Goal: Task Accomplishment & Management: Manage account settings

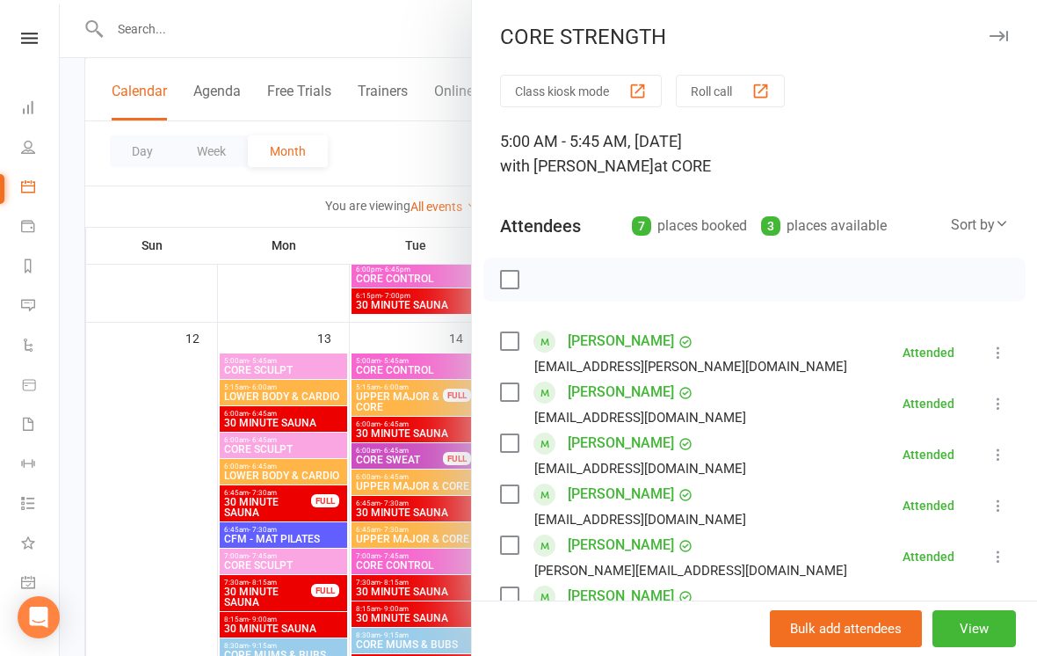
click at [994, 35] on icon "button" at bounding box center [999, 36] width 18 height 11
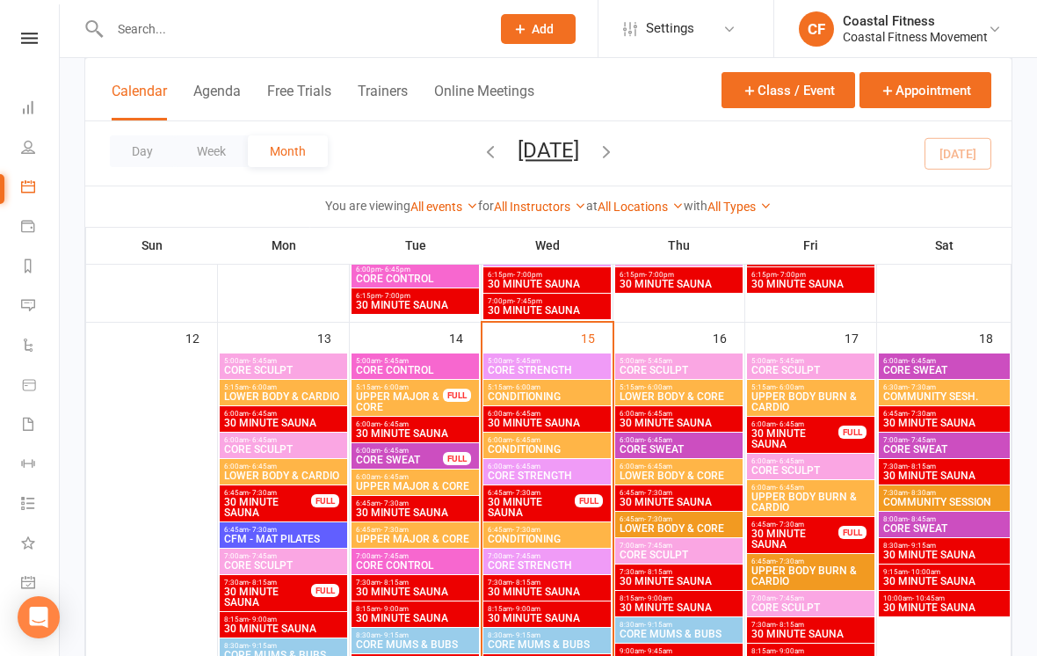
click at [578, 462] on span "6:00am - 6:45am" at bounding box center [547, 466] width 120 height 8
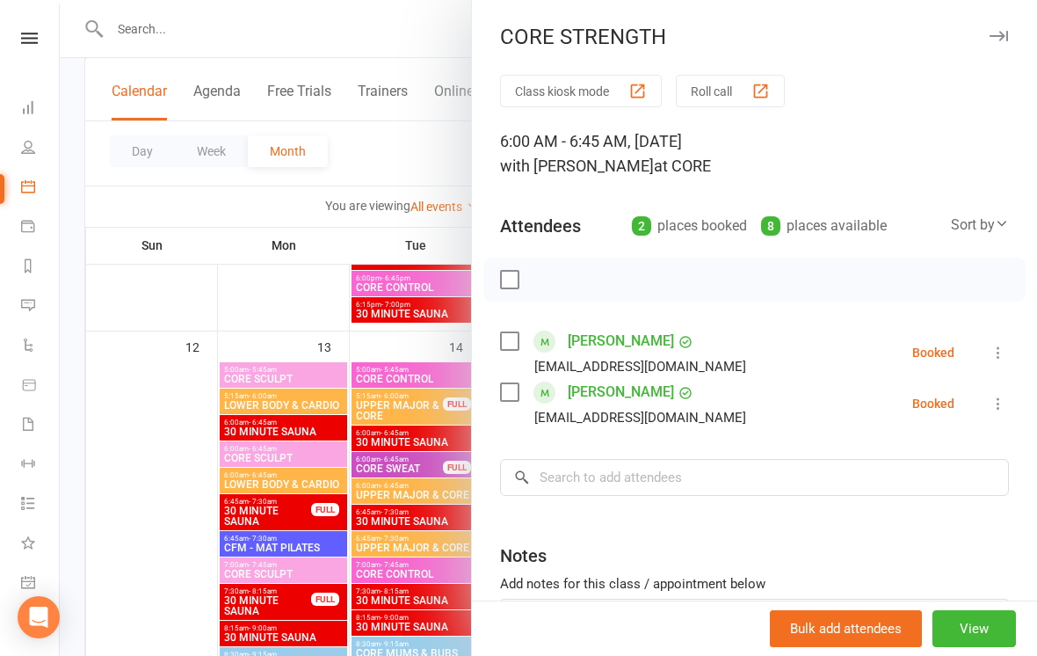
scroll to position [1498, 0]
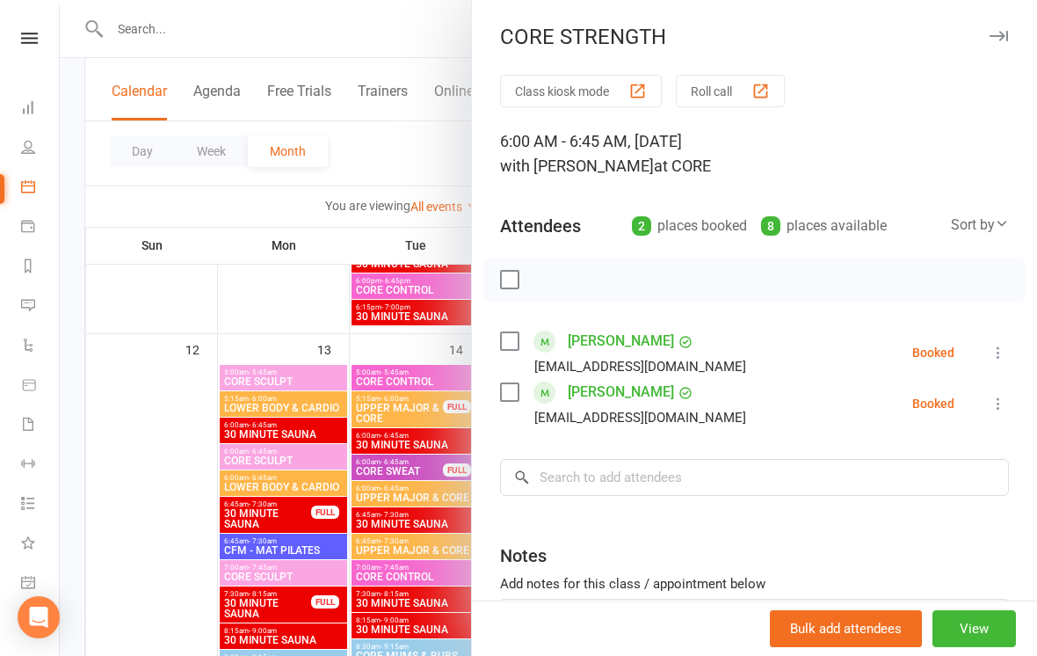
click at [1013, 25] on div "CORE STRENGTH" at bounding box center [754, 37] width 565 height 25
click at [1005, 33] on icon "button" at bounding box center [999, 36] width 18 height 11
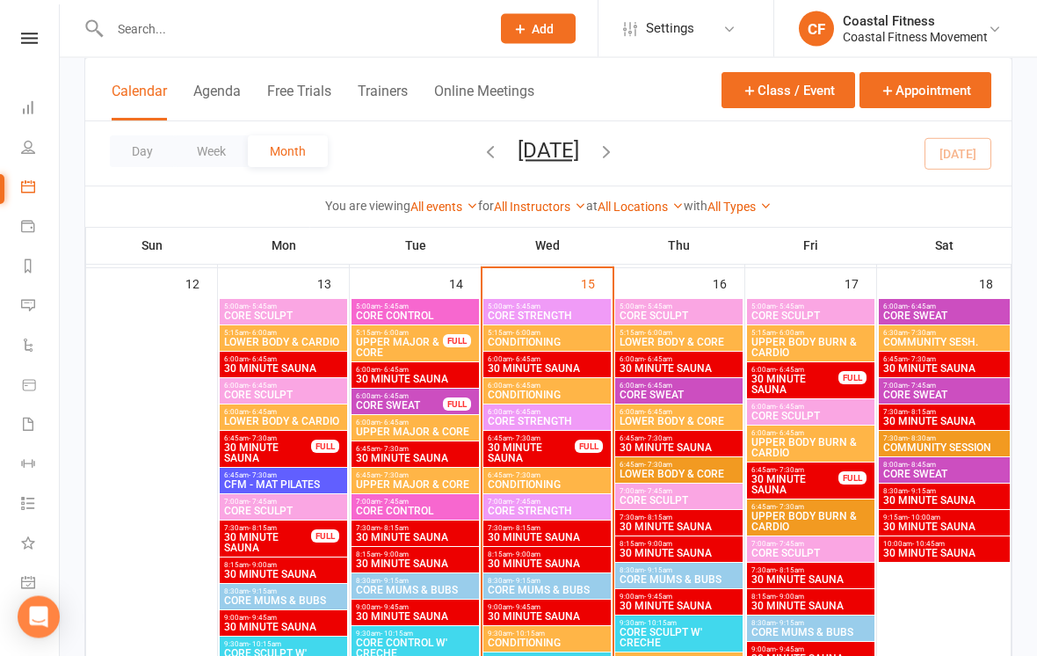
click at [585, 510] on span "CORE STRENGTH" at bounding box center [547, 511] width 120 height 11
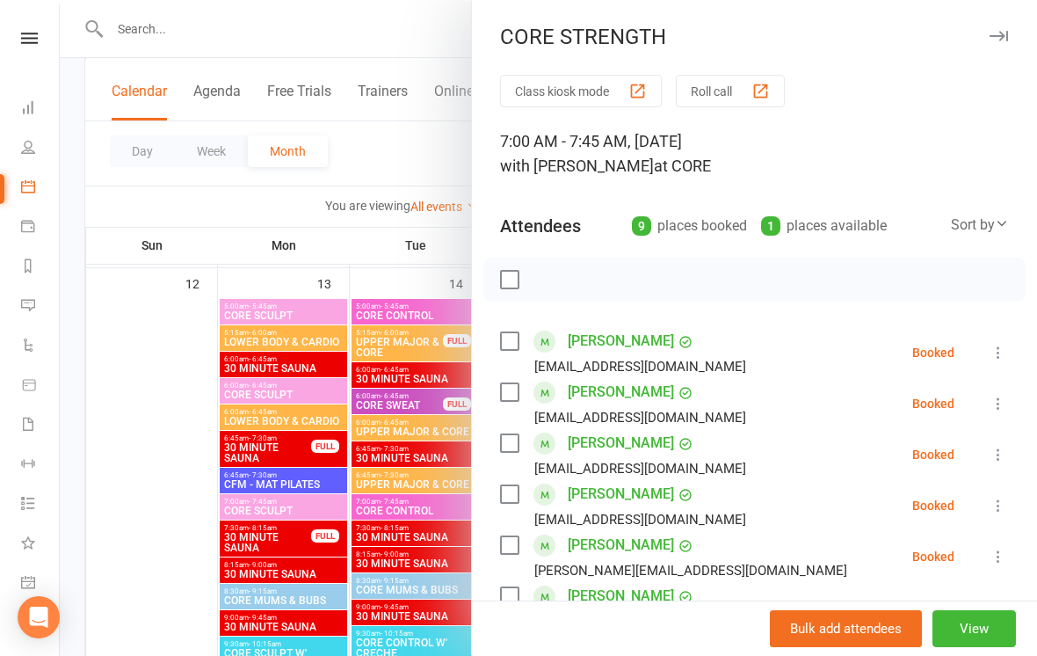
scroll to position [0, 0]
click at [1003, 32] on icon "button" at bounding box center [999, 36] width 18 height 11
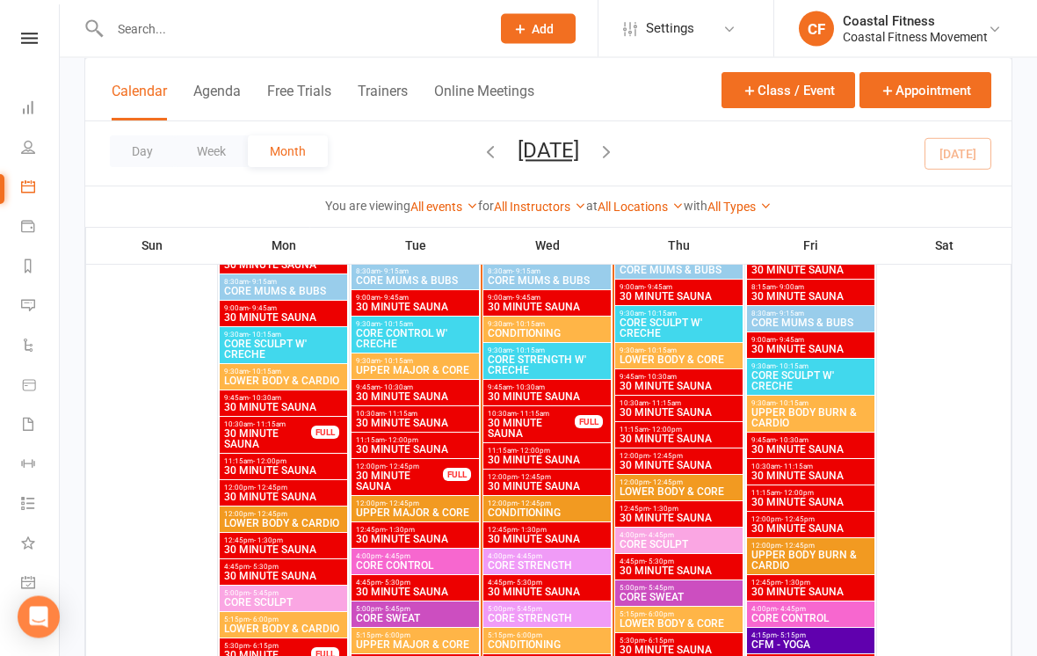
click at [584, 321] on span "9:30am - 10:15am" at bounding box center [547, 325] width 120 height 8
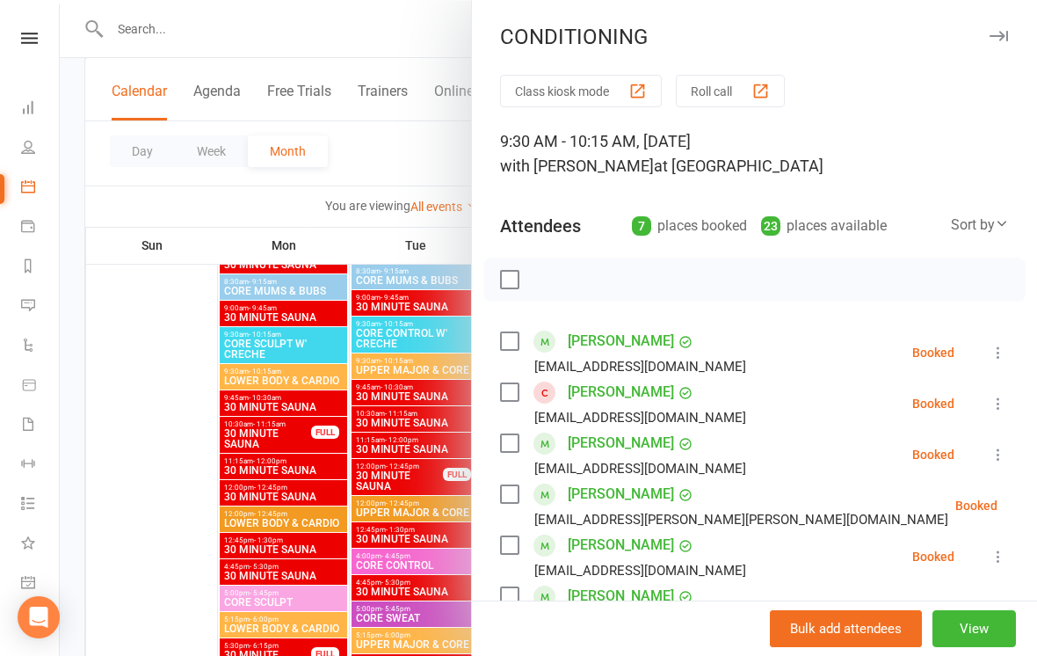
click at [1000, 21] on div "CONDITIONING Class kiosk mode Roll call 9:30 AM - 10:15 AM, [DATE] with [PERSON…" at bounding box center [754, 328] width 566 height 656
click at [1010, 26] on div "CONDITIONING" at bounding box center [754, 37] width 565 height 25
click at [1008, 24] on div "CONDITIONING Class kiosk mode Roll call 9:30 AM - 10:15 AM, [DATE] with [PERSON…" at bounding box center [754, 328] width 566 height 656
click at [993, 30] on button "button" at bounding box center [998, 35] width 21 height 21
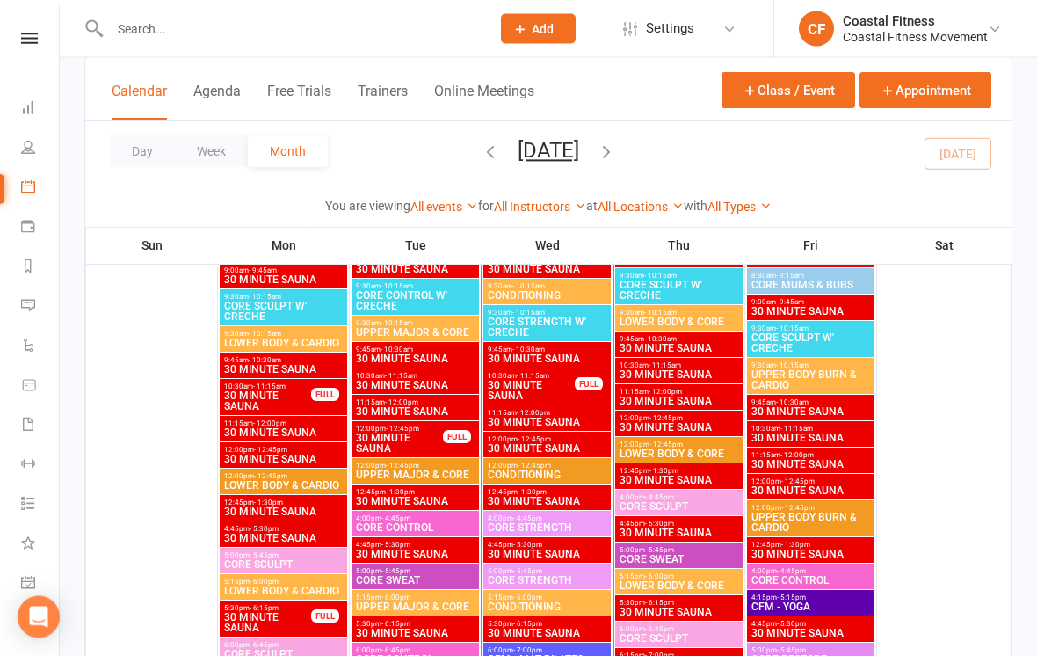
scroll to position [1887, 0]
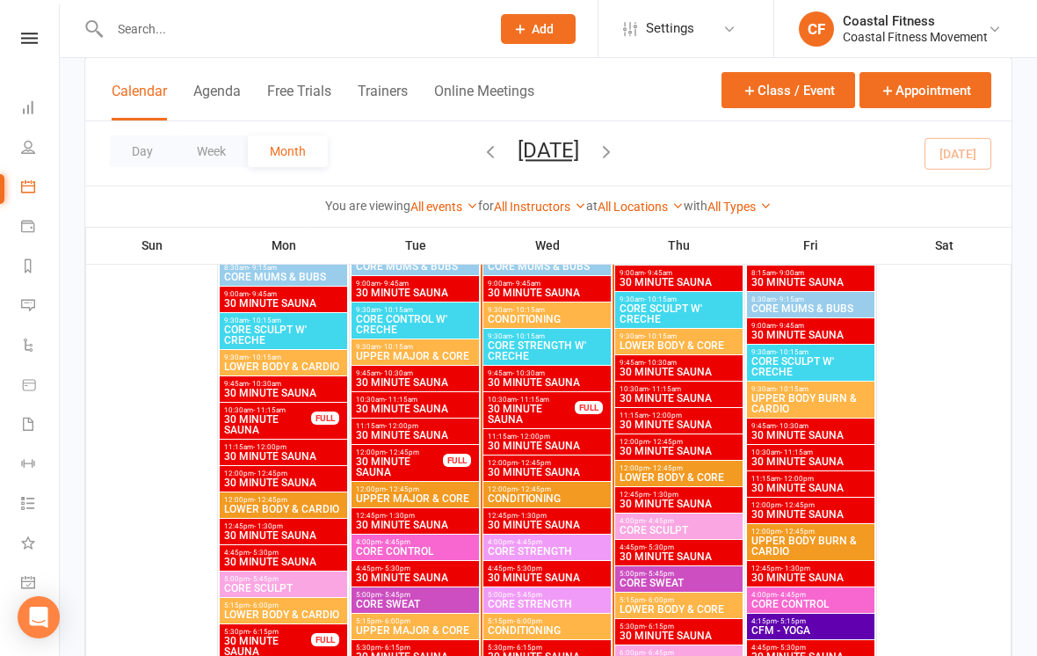
click at [680, 330] on div "9:30am - 10:15am LOWER BODY & CORE" at bounding box center [678, 341] width 127 height 25
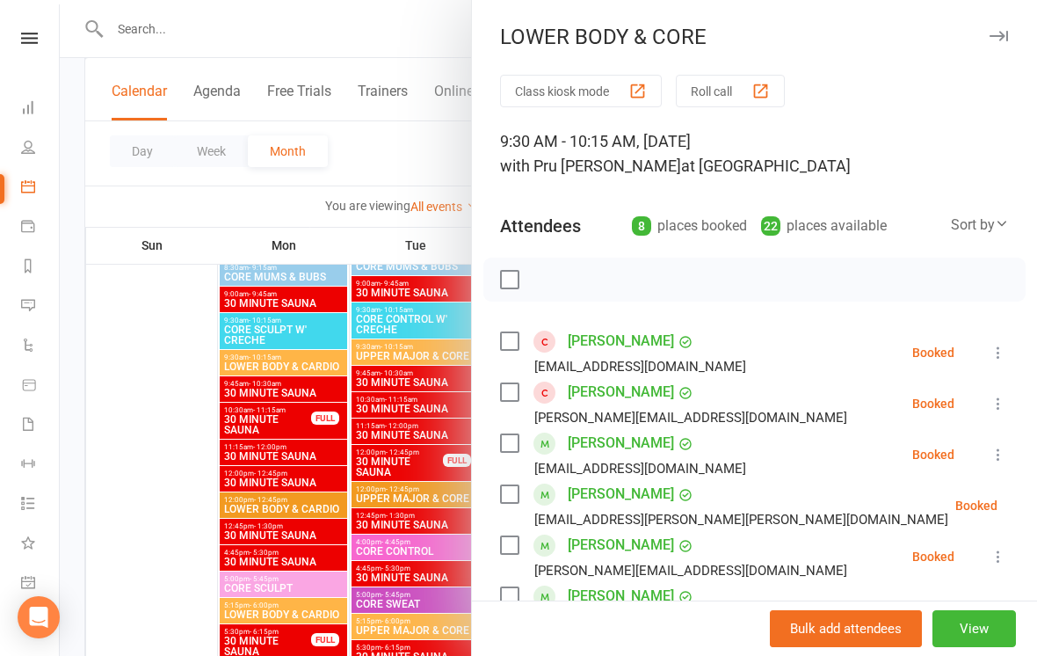
scroll to position [-1, 0]
click at [999, 31] on icon "button" at bounding box center [999, 36] width 18 height 11
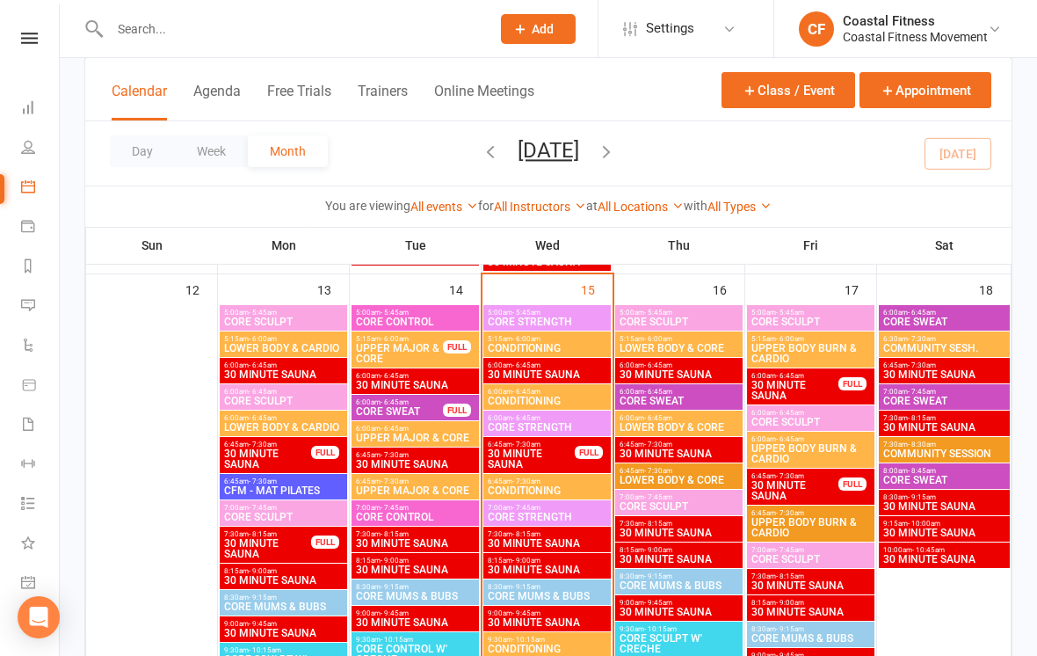
scroll to position [1558, 0]
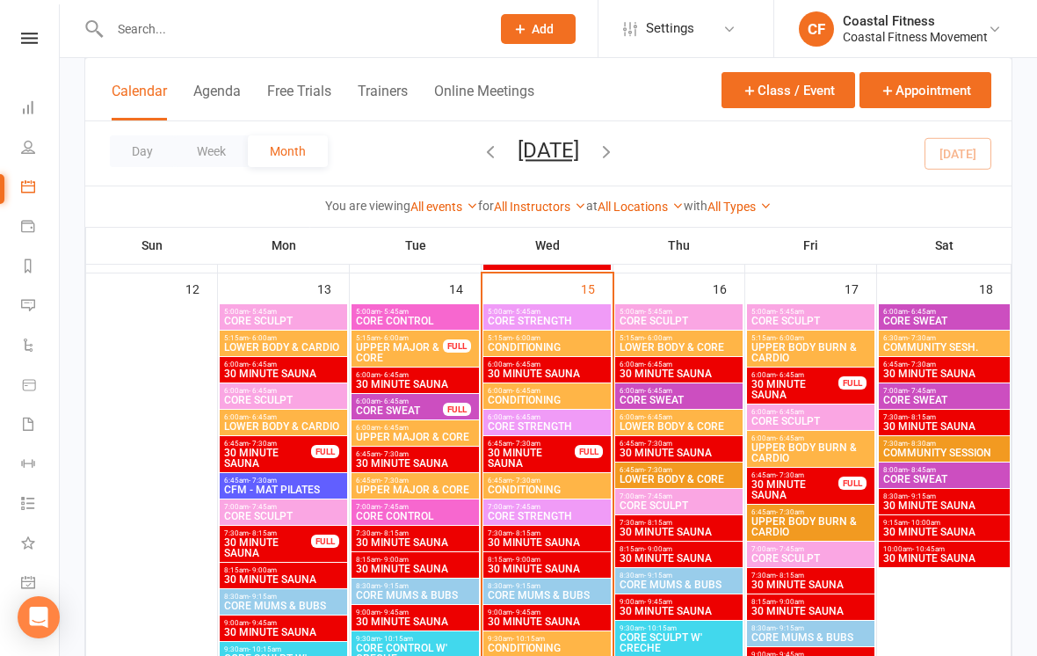
click at [836, 454] on span "UPPER BODY BURN & CARDIO" at bounding box center [811, 452] width 120 height 21
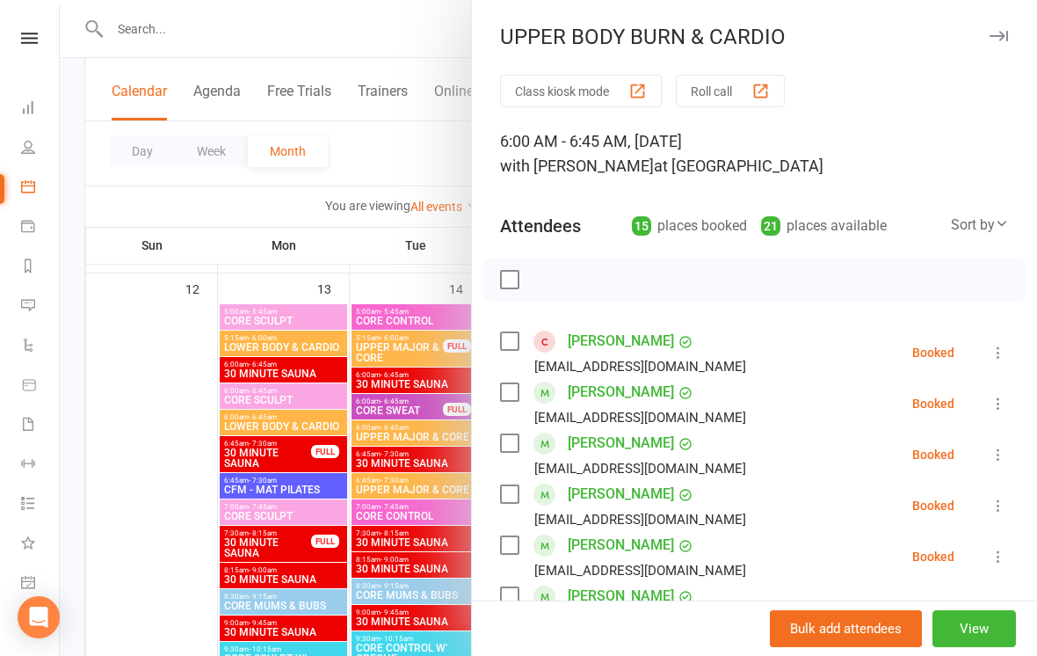
scroll to position [0, 0]
click at [1012, 28] on div "UPPER BODY BURN & CARDIO" at bounding box center [754, 37] width 565 height 25
click at [1002, 27] on button "button" at bounding box center [998, 35] width 21 height 21
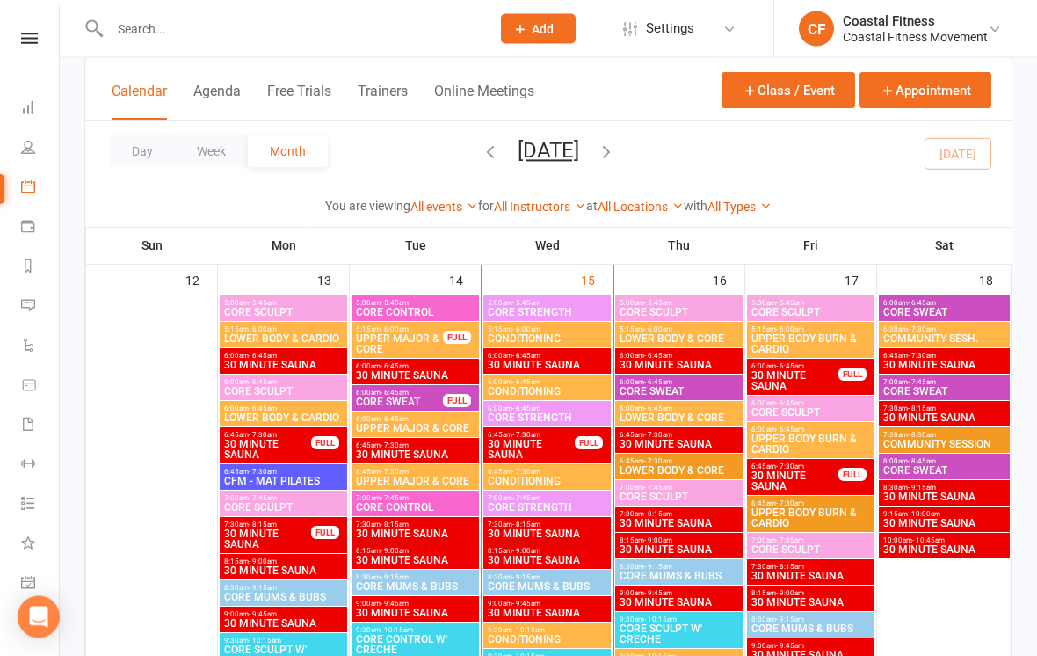
click at [823, 511] on span "UPPER BODY BURN & CARDIO" at bounding box center [811, 518] width 120 height 21
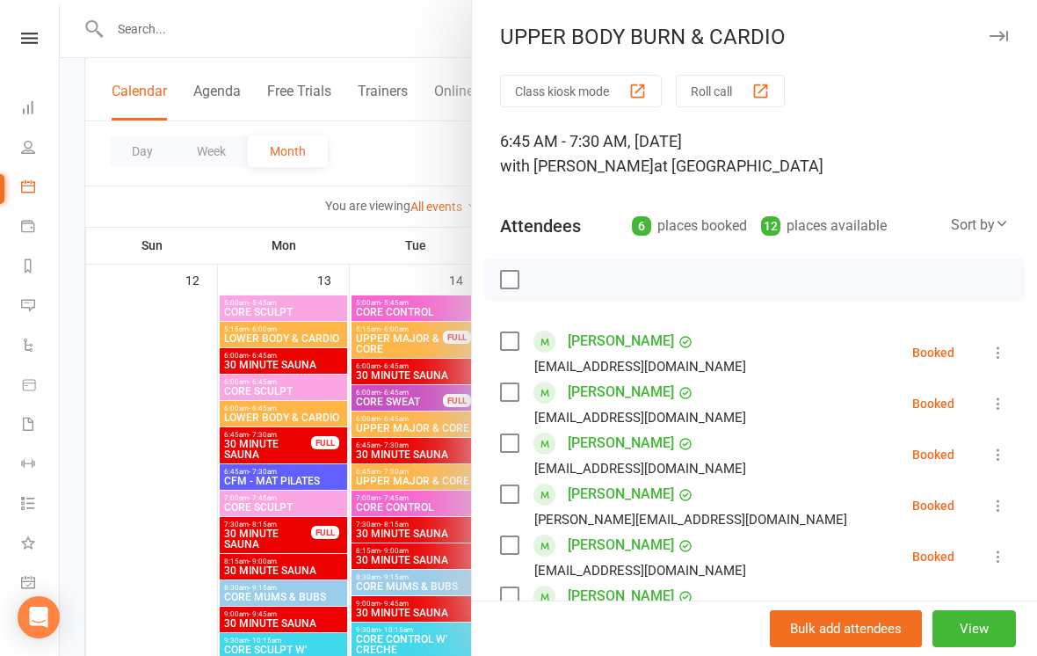
click at [1005, 36] on icon "button" at bounding box center [999, 36] width 18 height 11
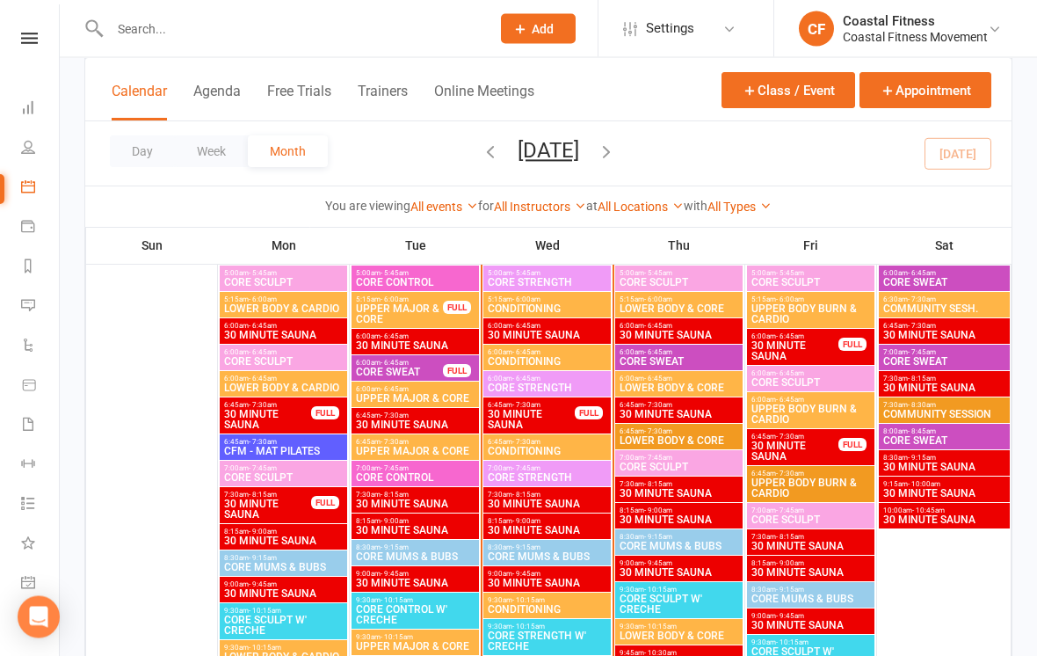
scroll to position [1600, 0]
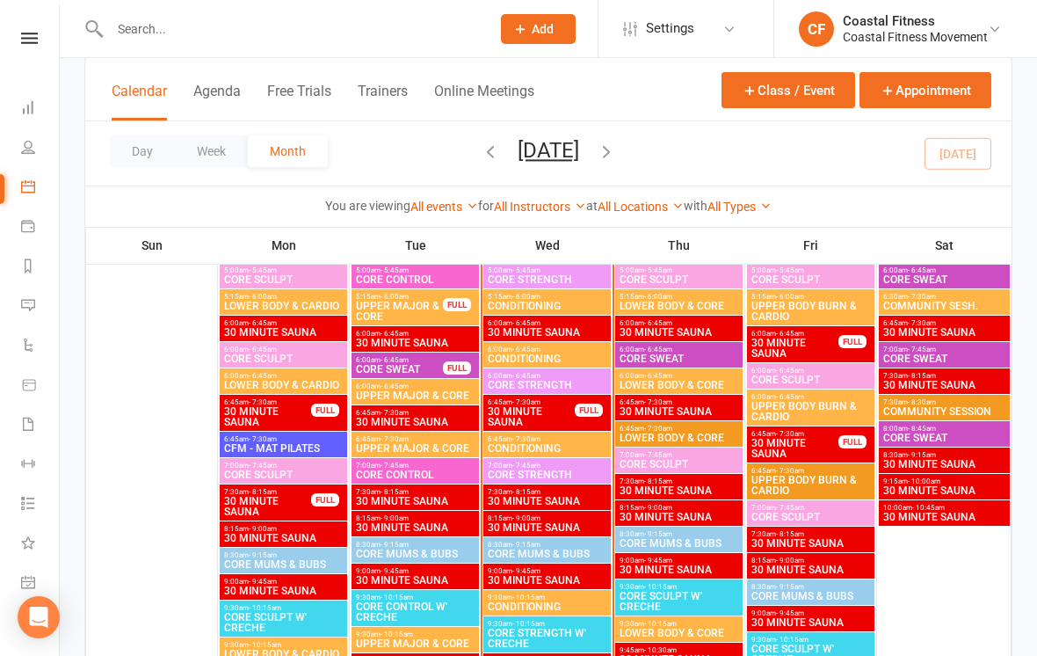
click at [847, 512] on span "CORE SCULPT" at bounding box center [811, 517] width 120 height 11
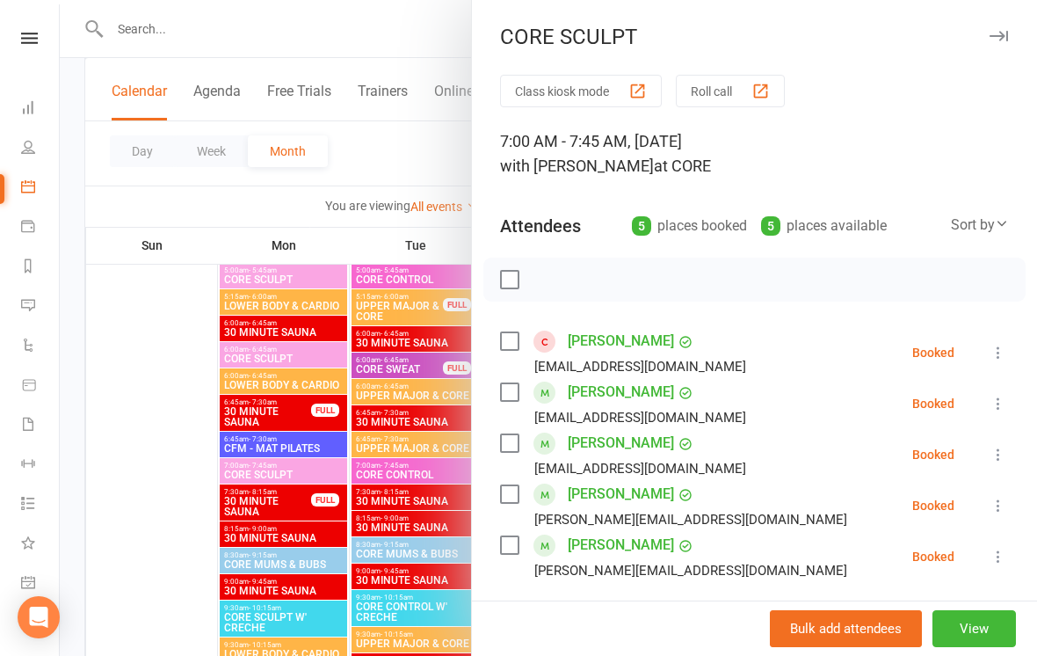
scroll to position [0, 0]
click at [999, 34] on icon "button" at bounding box center [999, 36] width 18 height 11
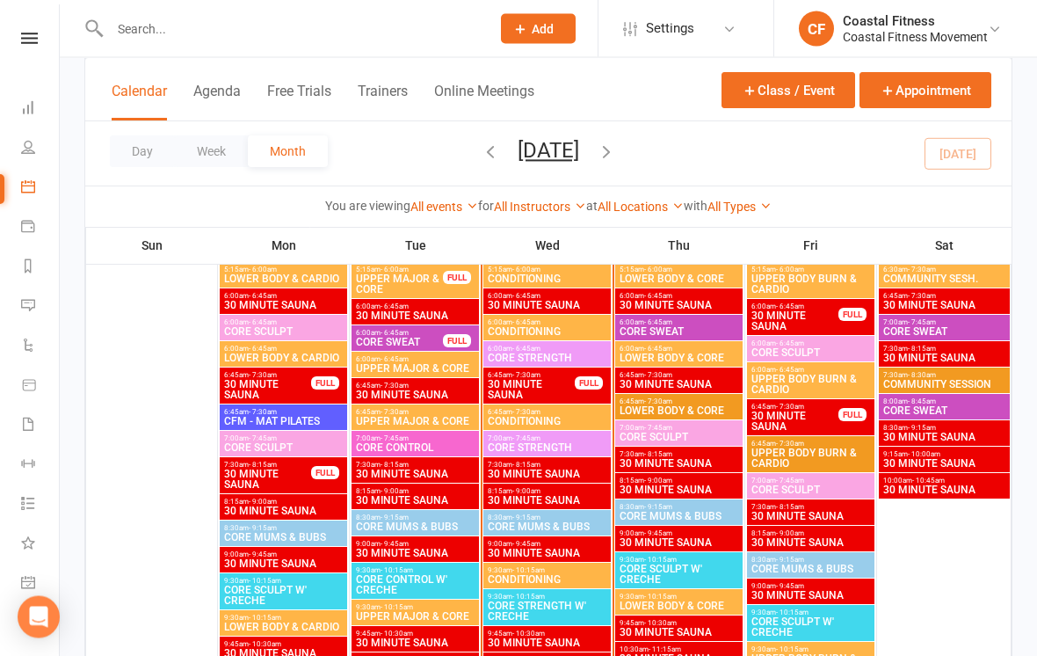
scroll to position [1627, 0]
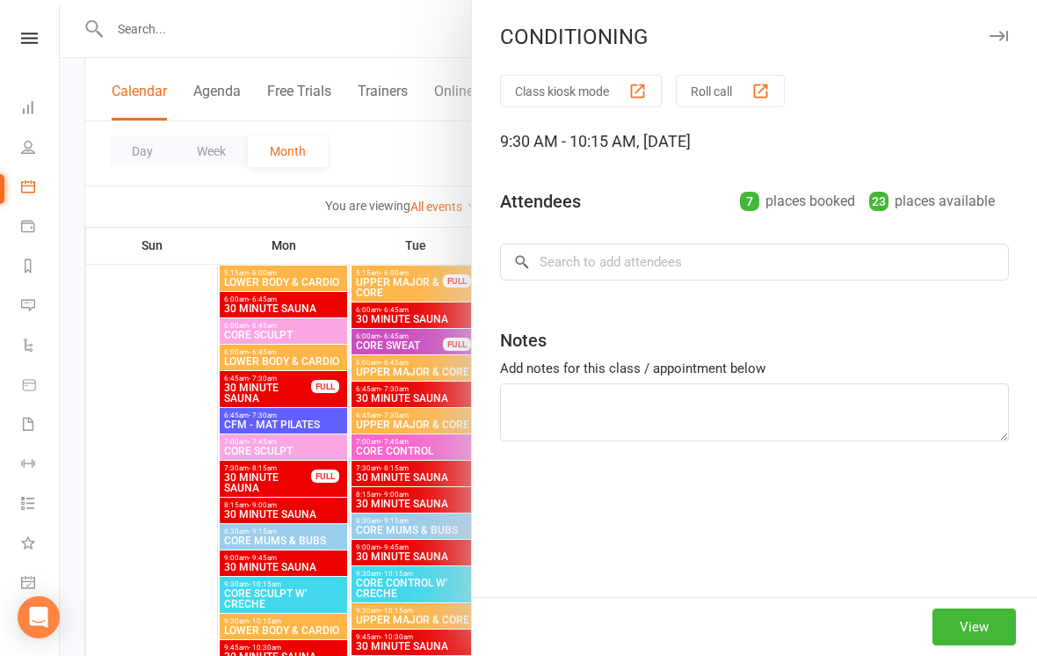
scroll to position [1646, 0]
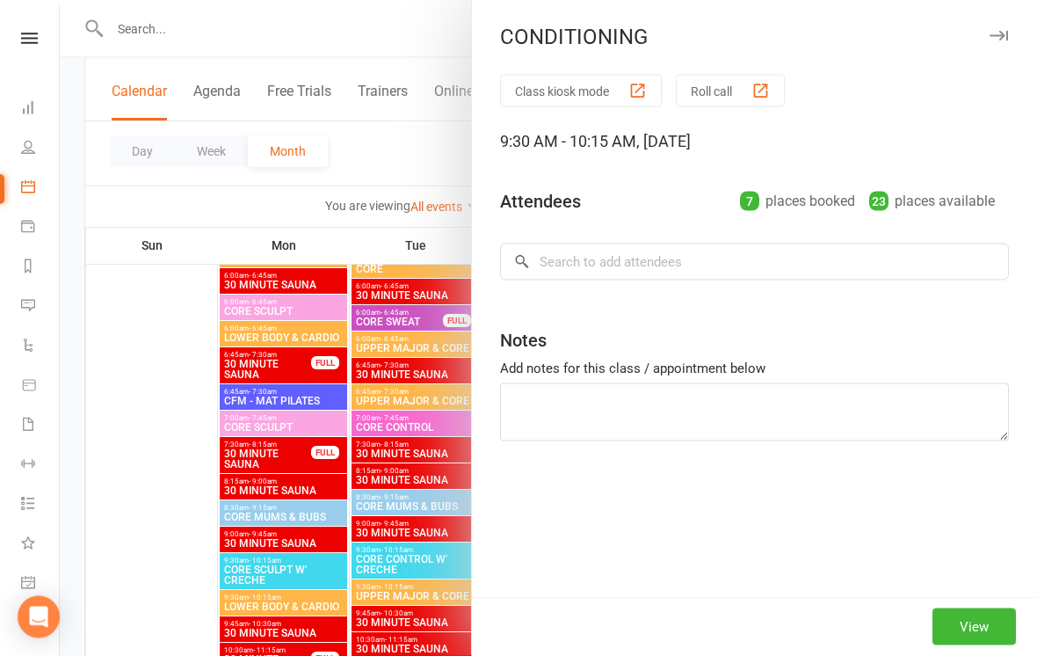
click at [993, 18] on div "CONDITIONING Class kiosk mode Roll call 9:30 AM - 10:15 AM, [DATE] Attendees 7 …" at bounding box center [754, 328] width 566 height 656
click at [990, 9] on div "CONDITIONING Class kiosk mode Roll call 9:30 AM - 10:15 AM, [DATE] Attendees 7 …" at bounding box center [754, 328] width 566 height 656
click at [1005, 34] on icon "button" at bounding box center [999, 36] width 18 height 11
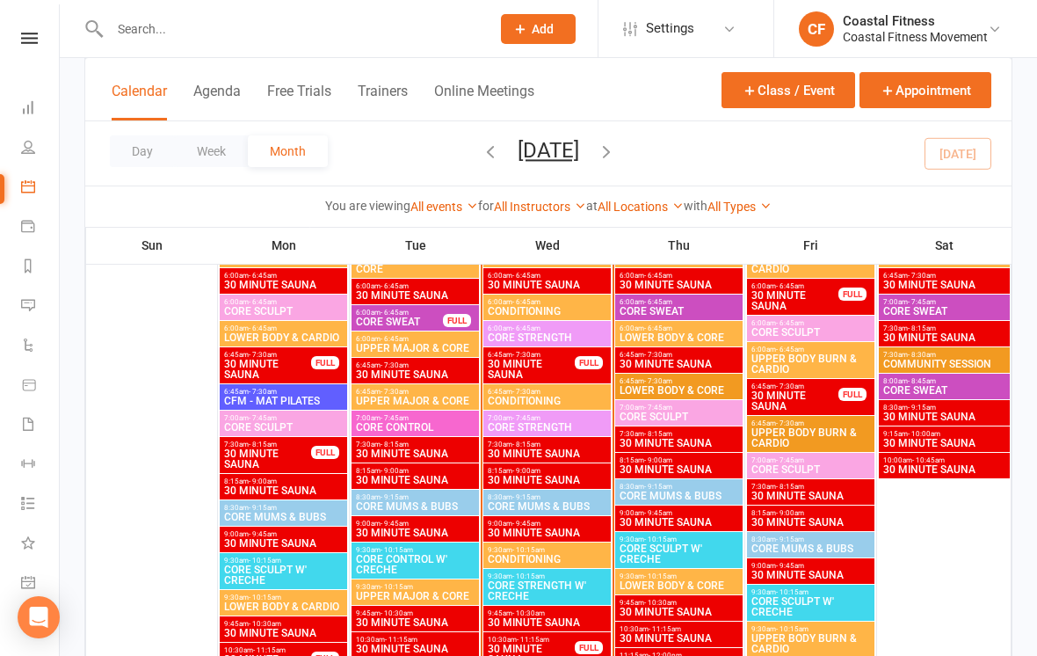
click at [515, 335] on span "CORE STRENGTH" at bounding box center [547, 337] width 120 height 11
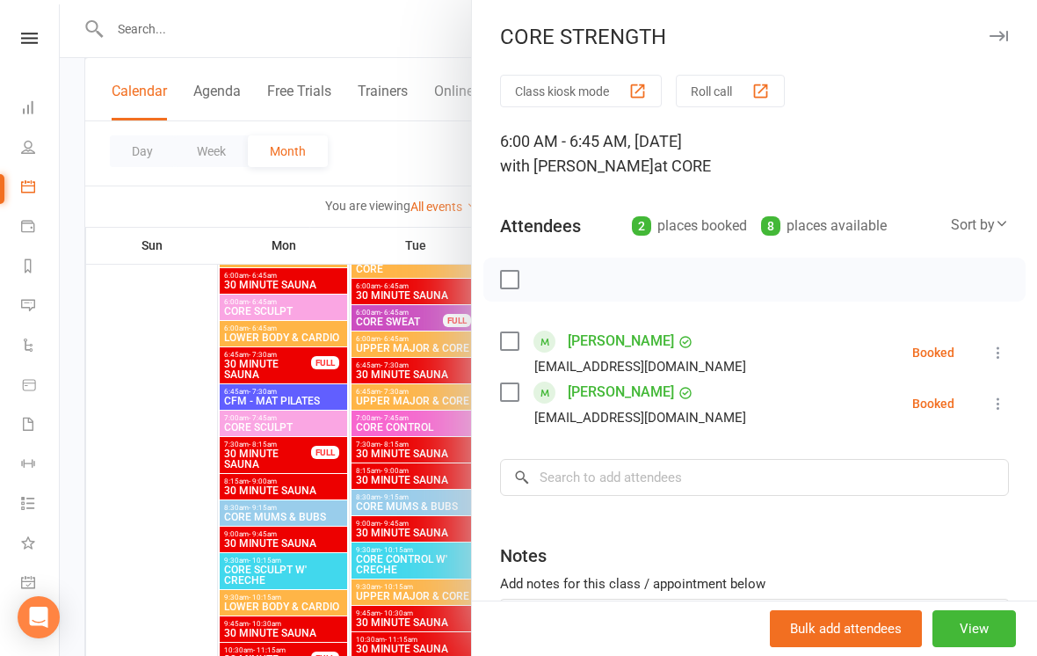
click at [1005, 42] on button "button" at bounding box center [998, 35] width 21 height 21
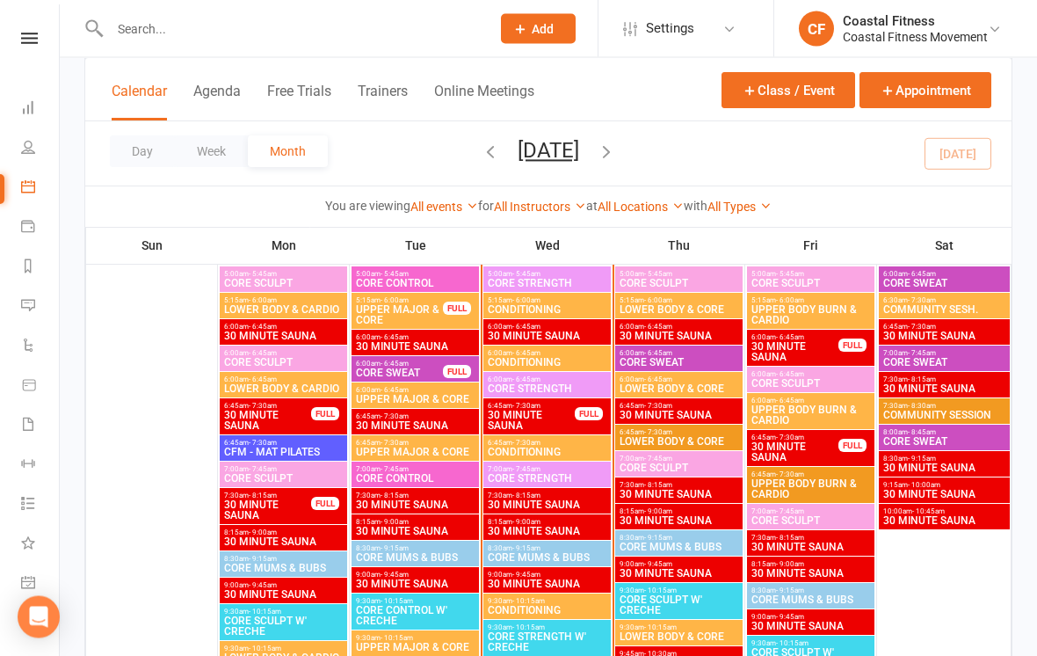
scroll to position [1593, 0]
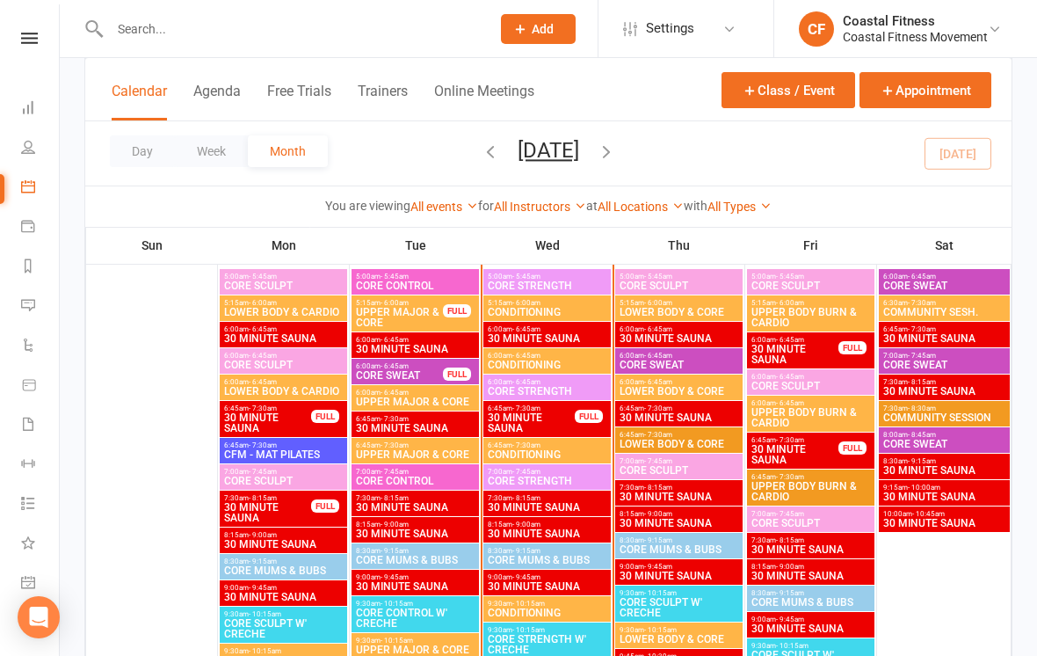
click at [547, 374] on div "6:00am - 6:45am CORE STRENGTH" at bounding box center [546, 386] width 127 height 25
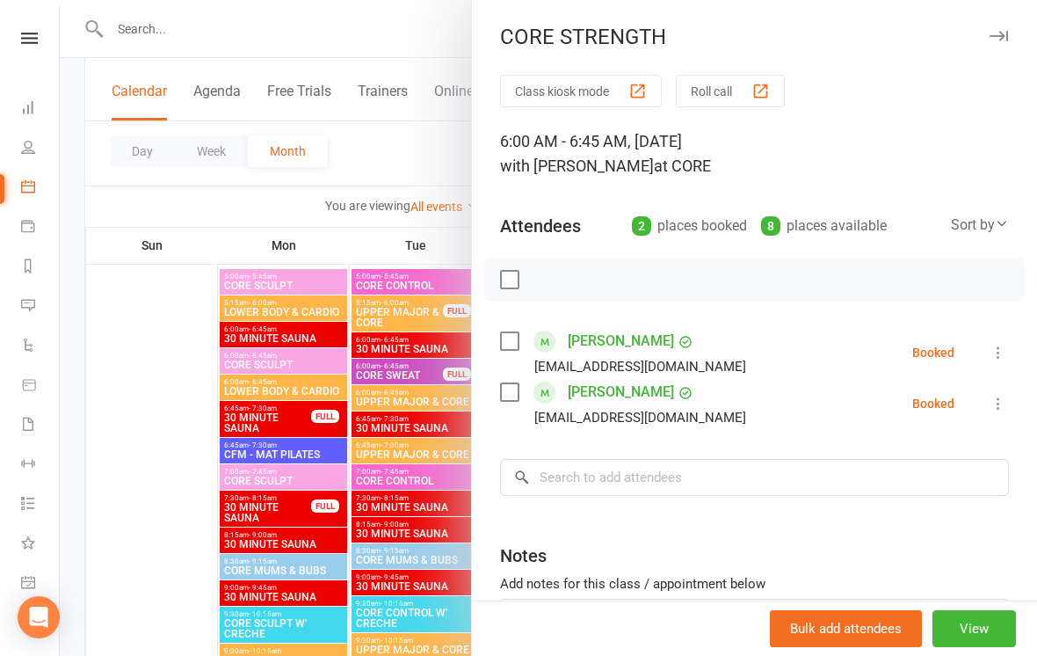
click at [995, 39] on icon "button" at bounding box center [999, 36] width 18 height 11
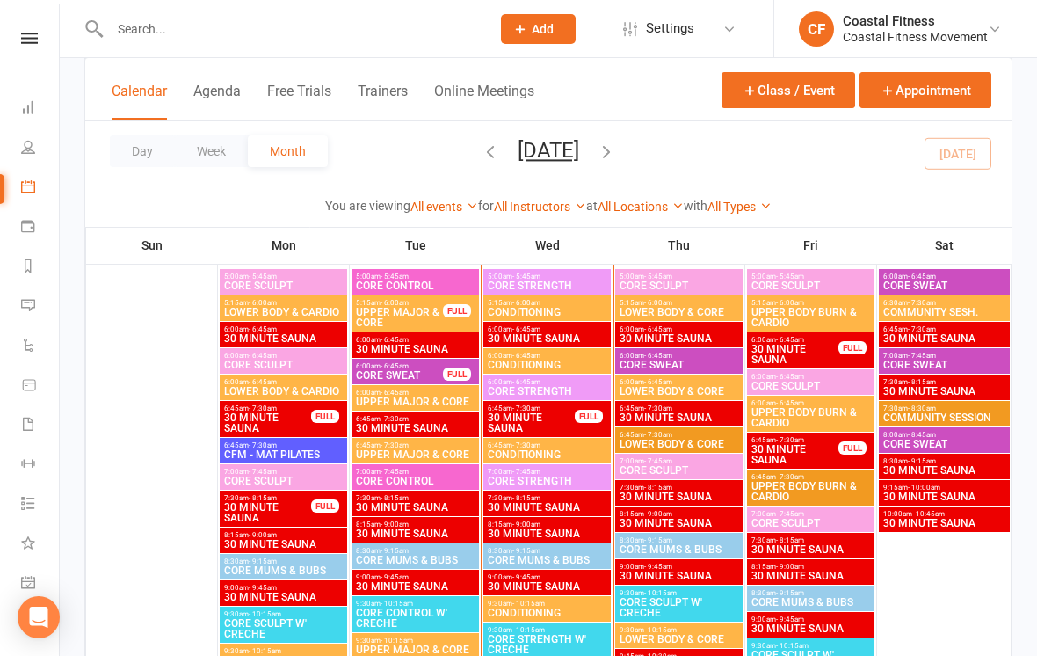
click at [566, 387] on span "CORE STRENGTH" at bounding box center [547, 391] width 120 height 11
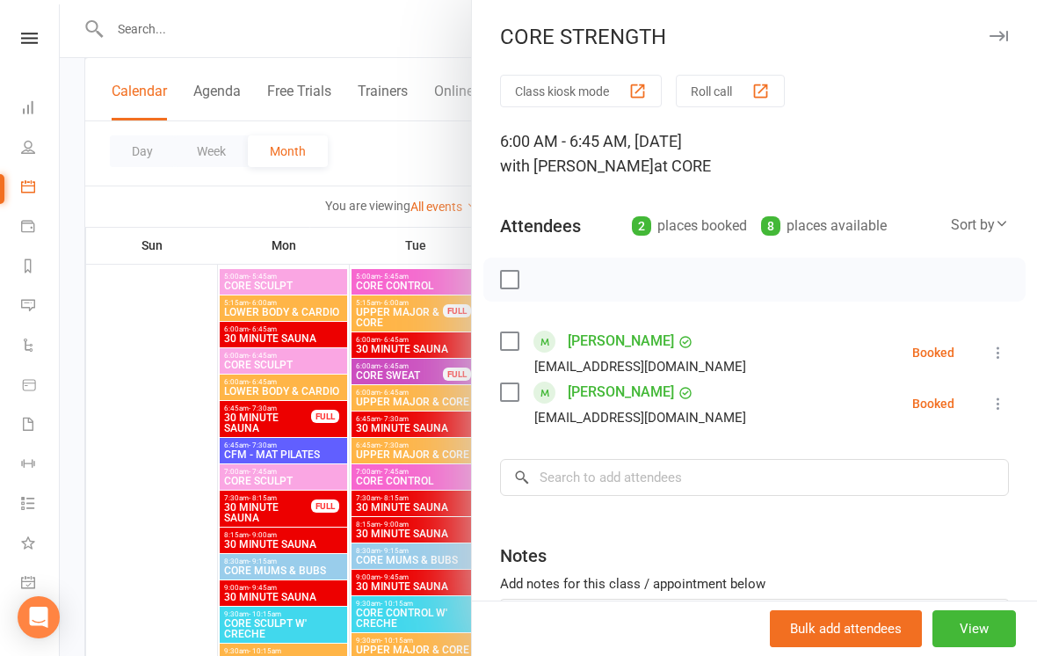
click at [1022, 40] on div "CORE STRENGTH" at bounding box center [754, 37] width 565 height 25
click at [999, 36] on icon "button" at bounding box center [999, 36] width 18 height 11
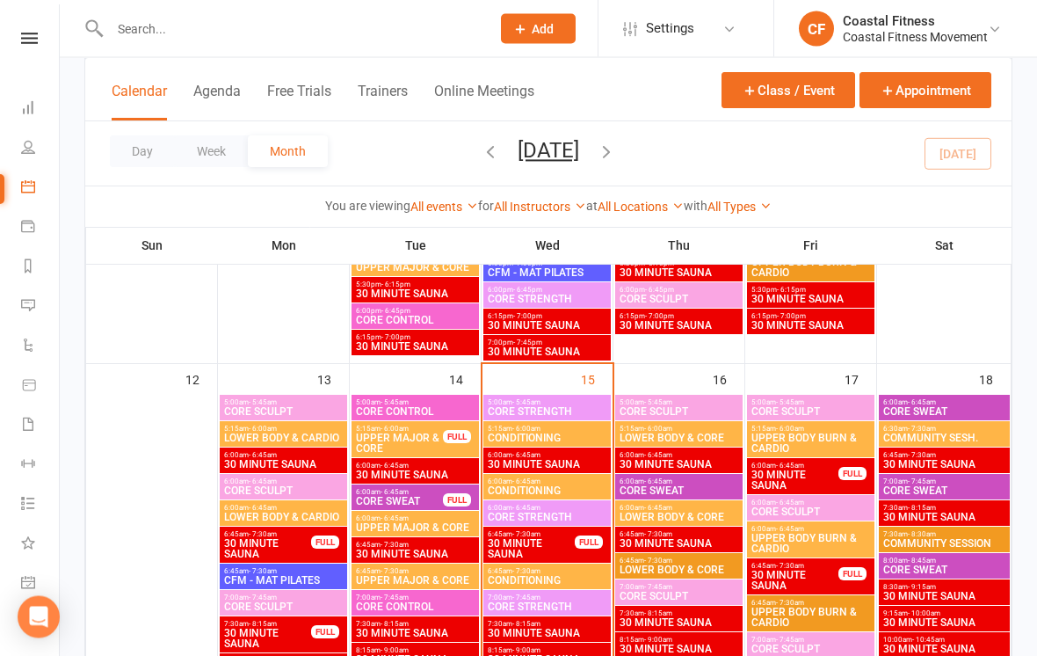
click at [573, 609] on span "CORE STRENGTH" at bounding box center [547, 607] width 120 height 11
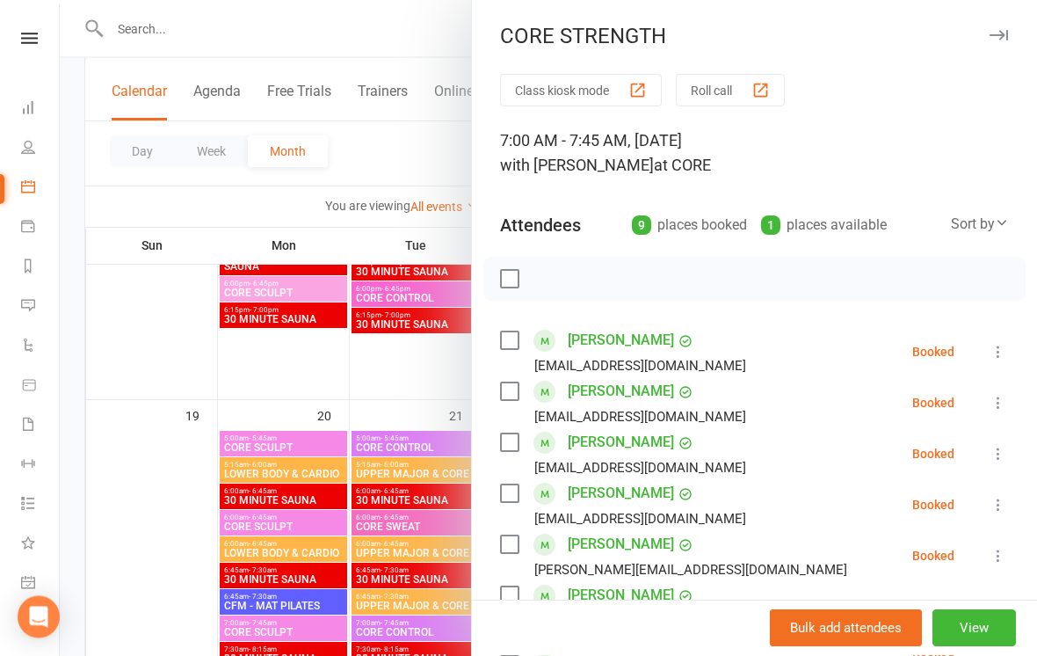
click at [1004, 25] on button "button" at bounding box center [998, 35] width 21 height 21
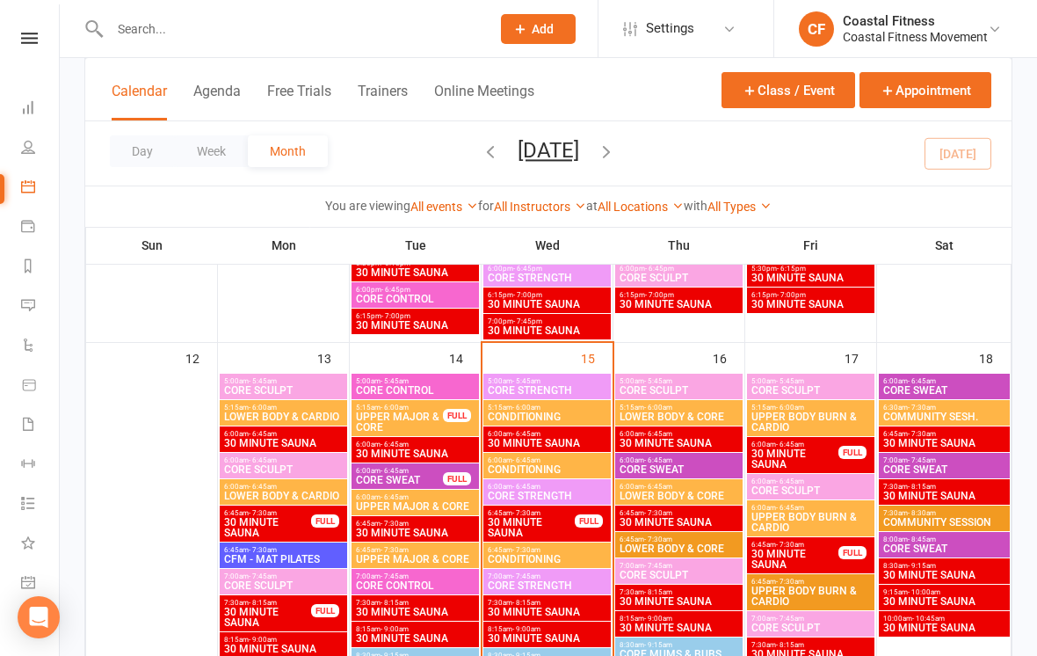
scroll to position [1572, 0]
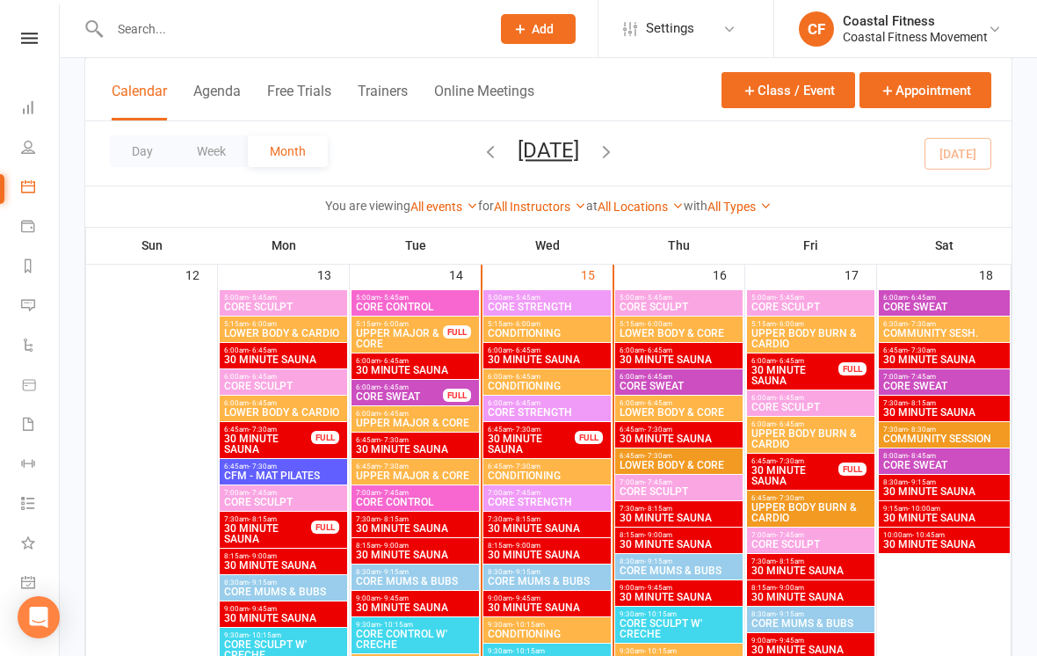
click at [514, 407] on span "CORE STRENGTH" at bounding box center [547, 412] width 120 height 11
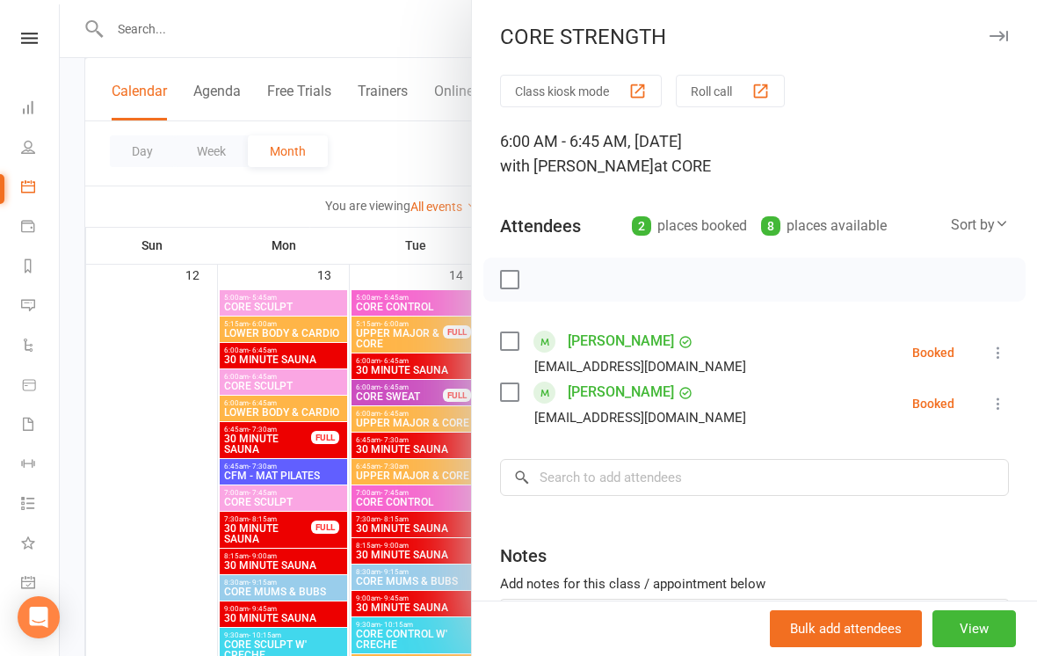
click at [1005, 33] on icon "button" at bounding box center [999, 36] width 18 height 11
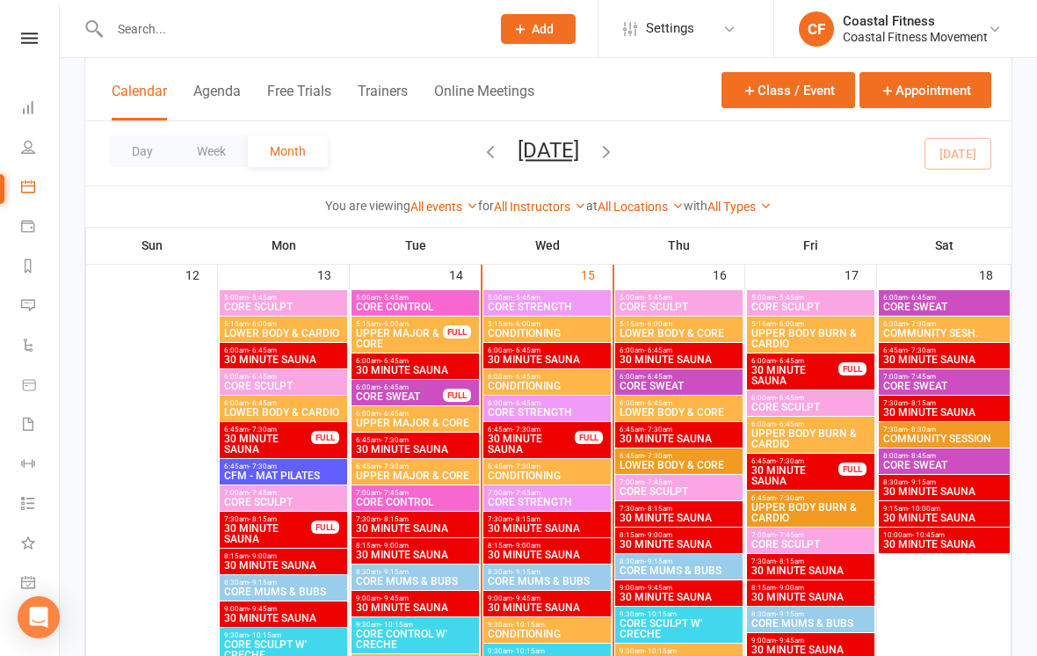
click at [550, 499] on span "CORE STRENGTH" at bounding box center [547, 502] width 120 height 11
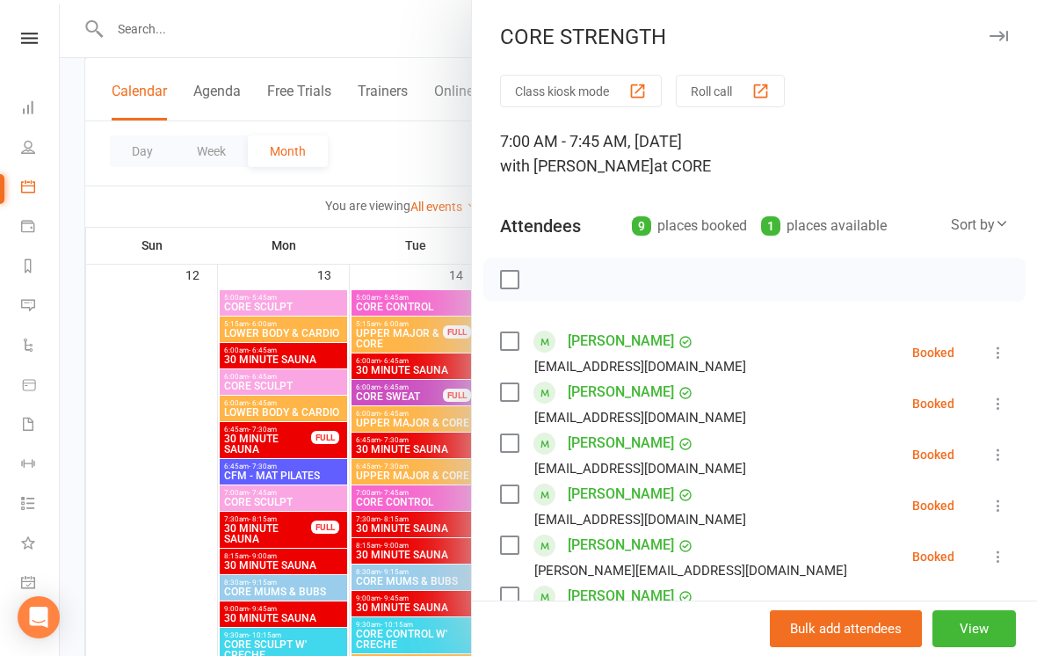
click at [996, 40] on icon "button" at bounding box center [999, 36] width 18 height 11
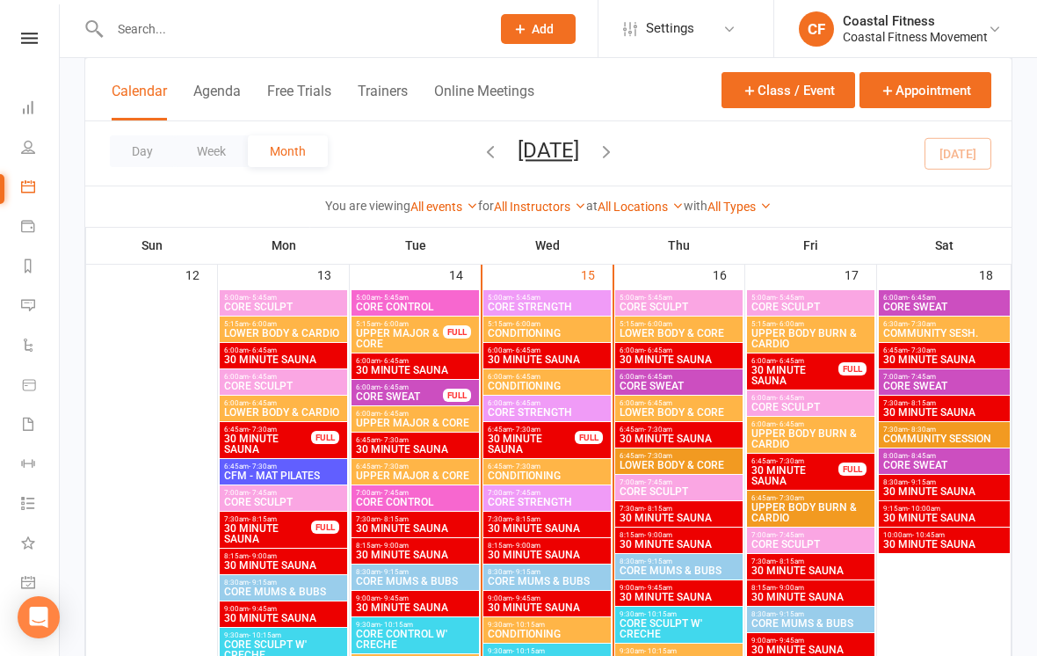
click at [540, 407] on span "CORE STRENGTH" at bounding box center [547, 412] width 120 height 11
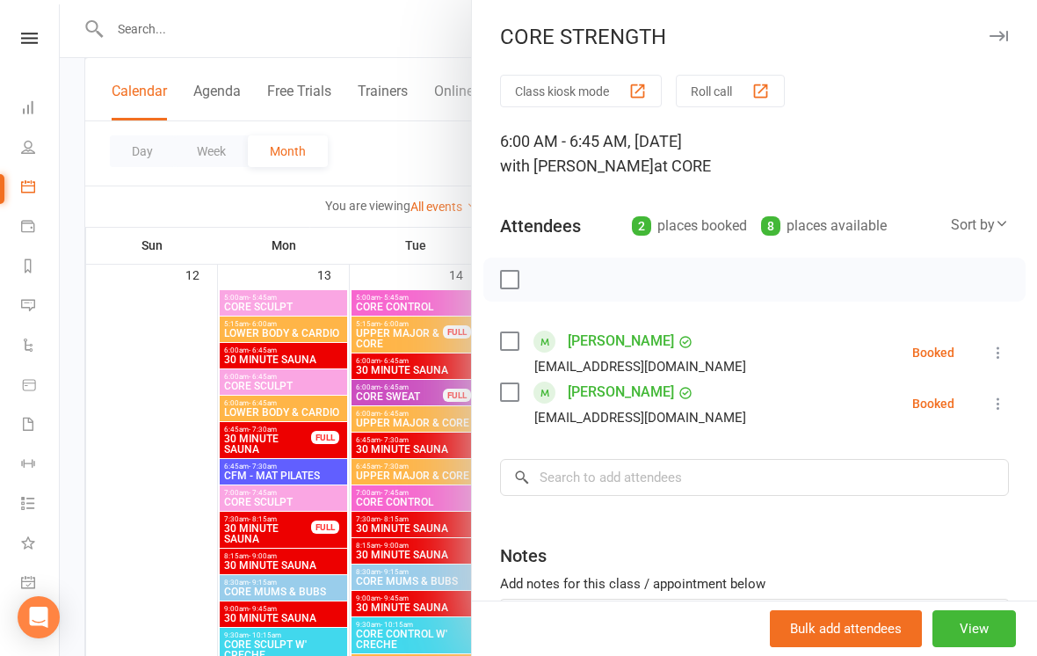
click at [511, 400] on label at bounding box center [509, 392] width 18 height 18
click at [503, 346] on label at bounding box center [509, 341] width 18 height 18
click at [548, 286] on icon "button" at bounding box center [548, 279] width 19 height 19
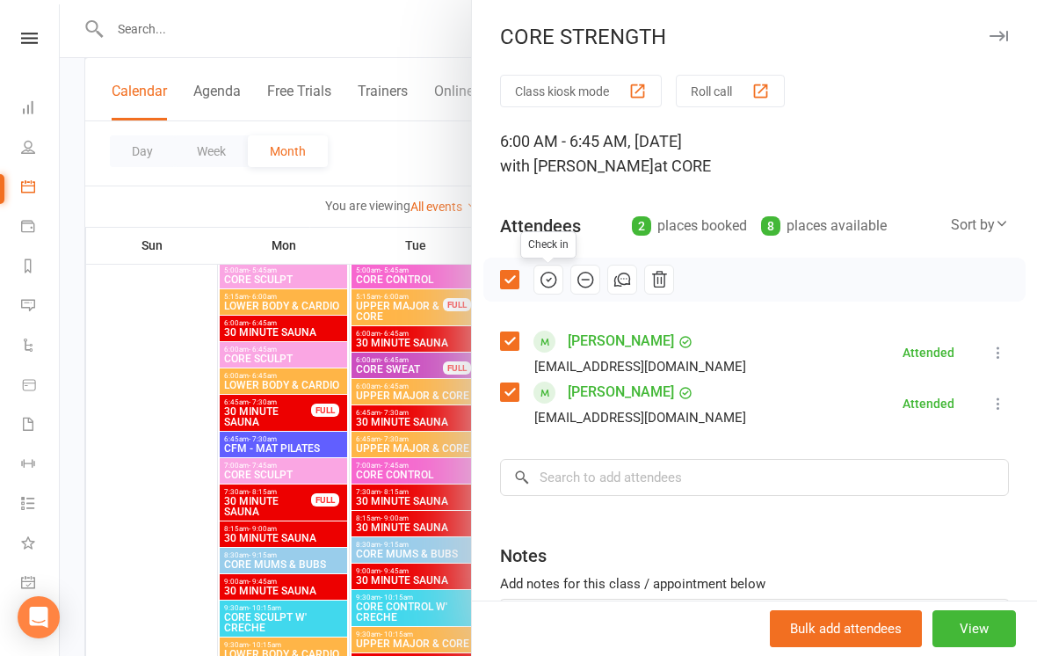
click at [995, 29] on button "button" at bounding box center [998, 35] width 21 height 21
